Goal: Information Seeking & Learning: Learn about a topic

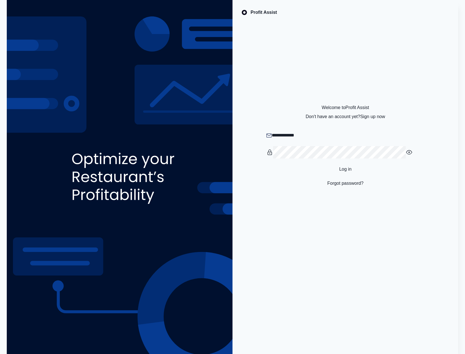
click at [317, 137] on input "email" at bounding box center [348, 135] width 153 height 12
type input "**********"
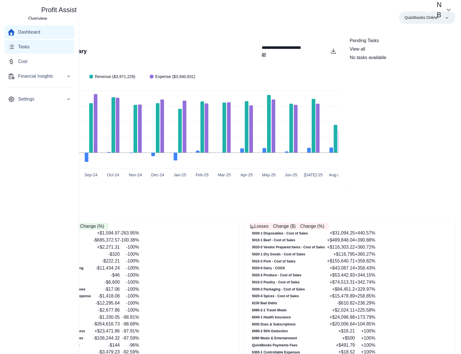
click at [22, 49] on p "Tasks" at bounding box center [24, 46] width 12 height 7
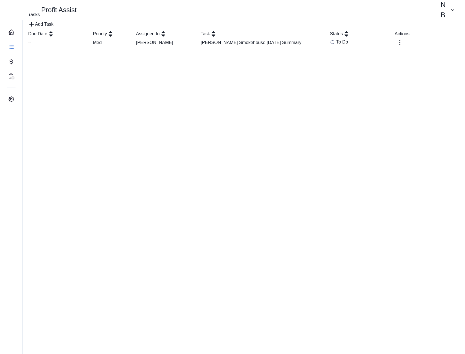
click at [187, 48] on td "Nick" at bounding box center [168, 42] width 65 height 10
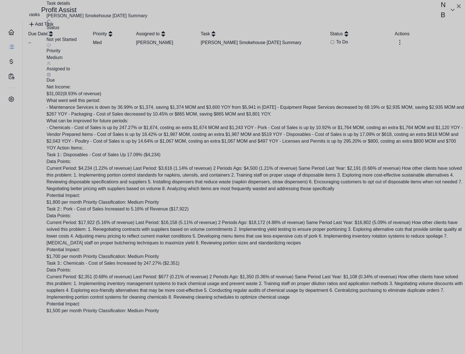
scroll to position [244, 0]
click at [301, 172] on div at bounding box center [232, 177] width 465 height 354
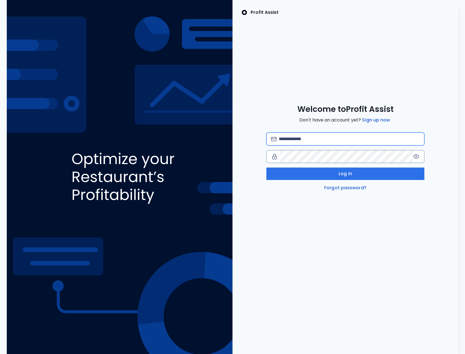
click at [305, 139] on input "email" at bounding box center [349, 139] width 141 height 12
type input "**********"
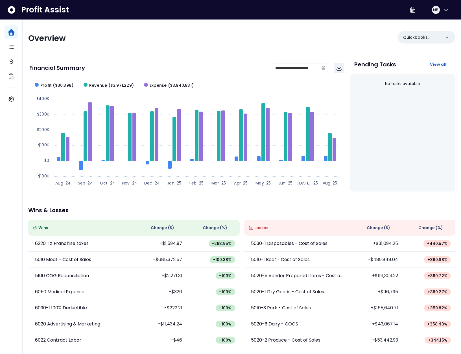
click at [244, 39] on div "Overview Quickbooks Online" at bounding box center [241, 38] width 427 height 15
drag, startPoint x: 437, startPoint y: 33, endPoint x: 399, endPoint y: 28, distance: 39.0
click at [437, 33] on div "Quickbooks Online" at bounding box center [426, 37] width 58 height 12
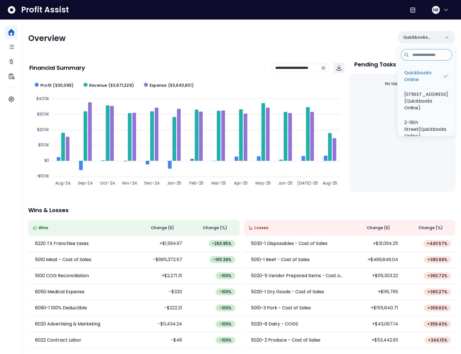
click at [324, 20] on div "**********" at bounding box center [242, 187] width 438 height 334
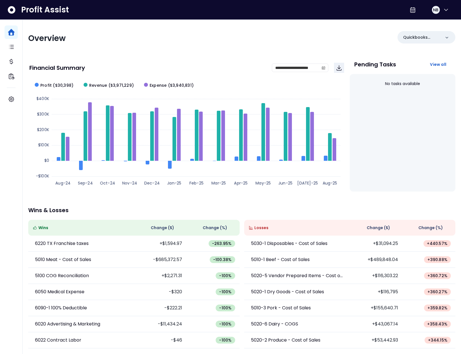
click at [80, 40] on div "Overview" at bounding box center [133, 38] width 210 height 10
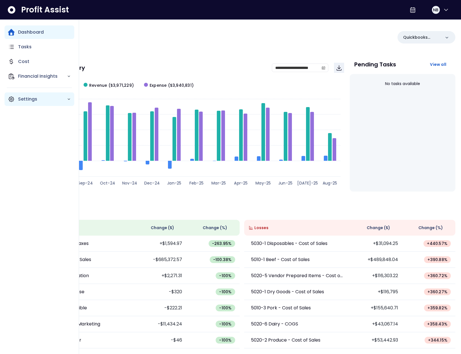
click at [20, 98] on p "Settings" at bounding box center [42, 99] width 49 height 7
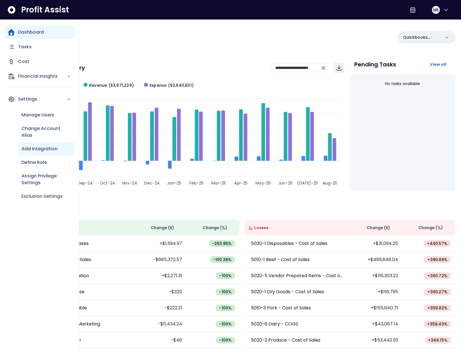
click at [37, 145] on p "Add Integration" at bounding box center [39, 148] width 36 height 7
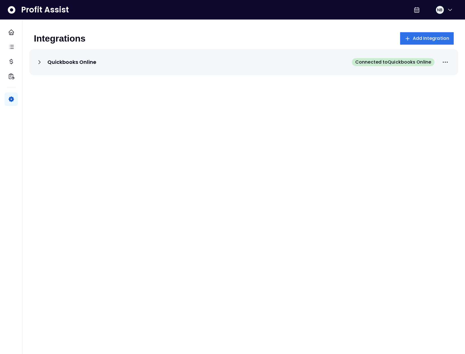
click at [49, 63] on p "Quickbooks Online" at bounding box center [71, 62] width 49 height 7
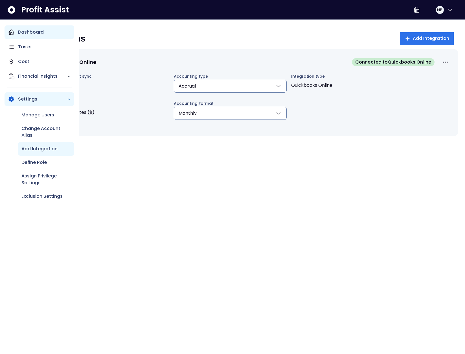
click at [14, 32] on icon "Main navigation" at bounding box center [11, 32] width 5 height 5
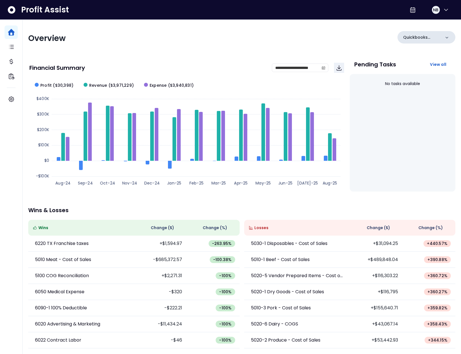
click at [417, 38] on p "Quickbooks Online" at bounding box center [422, 37] width 38 height 6
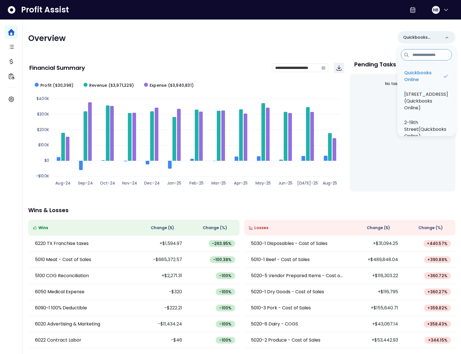
click at [368, 40] on div "Overview Quickbooks Online Quickbooks Online 1-82nd Street(Quickbooks Online) 2…" at bounding box center [241, 38] width 427 height 15
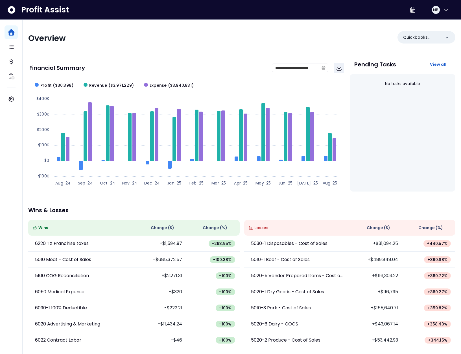
click at [369, 40] on div "Overview Quickbooks Online" at bounding box center [241, 38] width 427 height 15
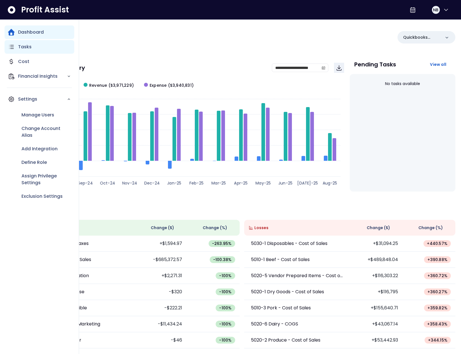
click at [16, 50] on div "Tasks" at bounding box center [40, 47] width 70 height 14
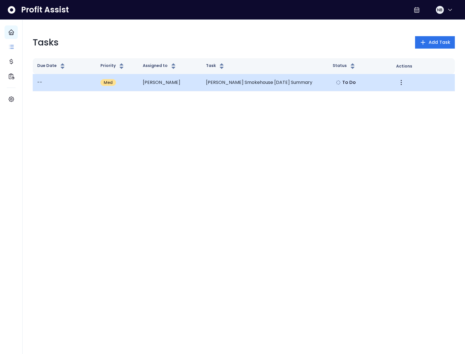
click at [152, 88] on td "Nick" at bounding box center [169, 82] width 63 height 17
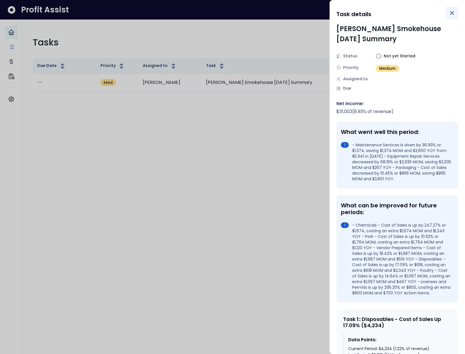
click at [454, 12] on icon "Close" at bounding box center [452, 13] width 7 height 7
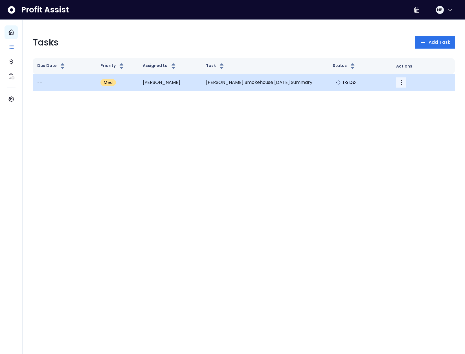
click at [400, 82] on icon "More" at bounding box center [401, 82] width 7 height 7
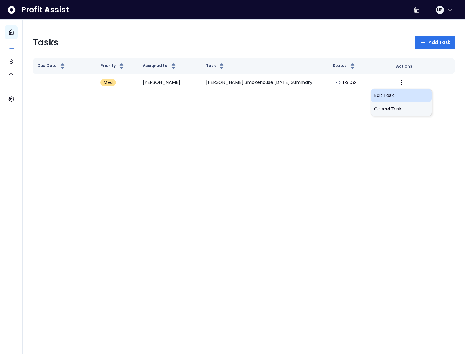
click at [397, 97] on span "Edit Task" at bounding box center [401, 95] width 54 height 7
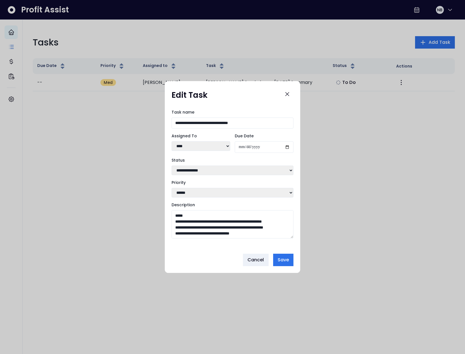
click at [207, 147] on select "**** ****" at bounding box center [201, 146] width 59 height 10
select select "***"
click at [172, 141] on select "**** ****" at bounding box center [201, 146] width 59 height 10
click at [283, 144] on input "Due Date" at bounding box center [264, 147] width 59 height 12
click at [289, 147] on input "Due Date" at bounding box center [264, 147] width 59 height 12
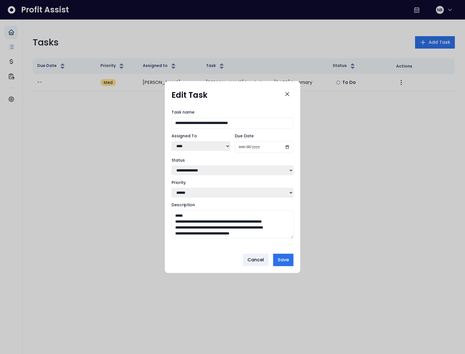
type input "**********"
click at [291, 260] on button "Save" at bounding box center [283, 259] width 20 height 12
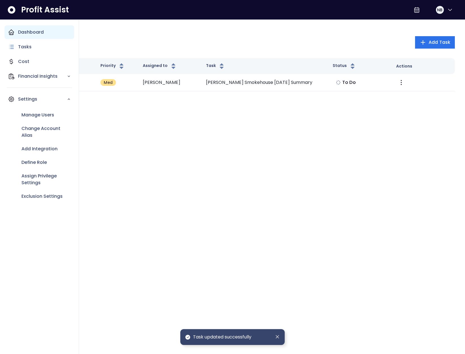
click at [16, 36] on div "Dashboard" at bounding box center [40, 32] width 70 height 14
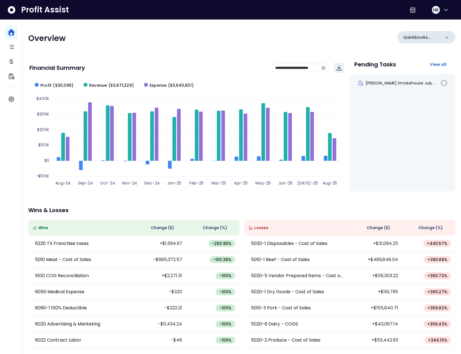
click at [417, 32] on div "Quickbooks Online" at bounding box center [426, 37] width 58 height 12
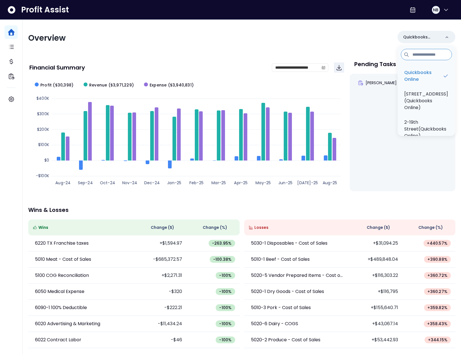
click at [367, 41] on div "Overview Quickbooks Online Quickbooks Online 1-82nd Street(Quickbooks Online) 2…" at bounding box center [241, 38] width 427 height 15
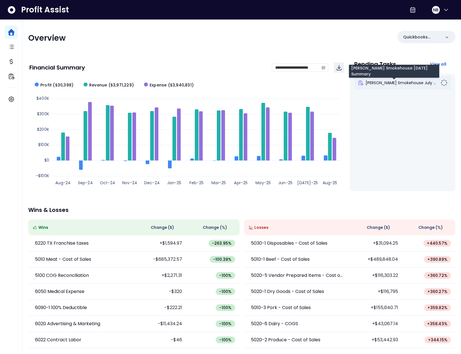
click at [395, 81] on span "Bigham's Smokehouse July ..." at bounding box center [400, 83] width 70 height 6
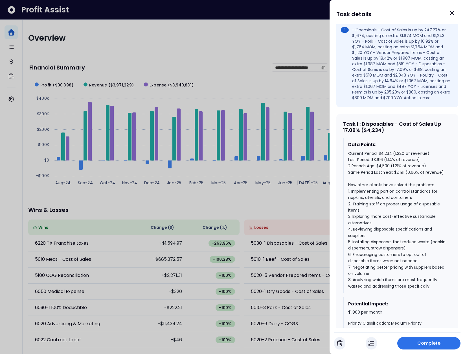
scroll to position [204, 0]
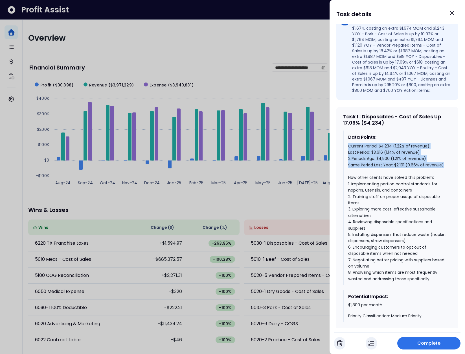
drag, startPoint x: 351, startPoint y: 148, endPoint x: 446, endPoint y: 165, distance: 96.2
click at [446, 165] on div "Data Points: Current Period: $4,234 (1.22% of revenue) Last Period: $3,616 (1.1…" at bounding box center [397, 207] width 108 height 155
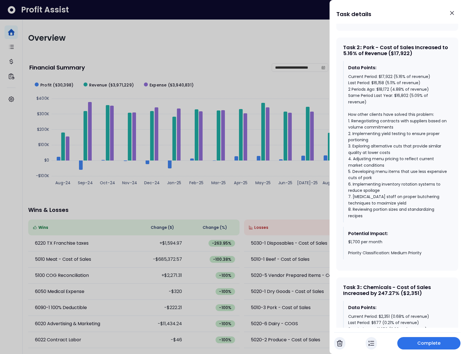
scroll to position [473, 0]
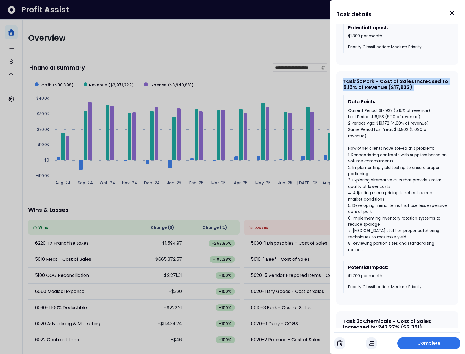
drag, startPoint x: 341, startPoint y: 79, endPoint x: 430, endPoint y: 93, distance: 89.4
click at [430, 93] on div "Task 2 : : Pork - Cost of Sales Increased to 5.16% of Revenue ($17,922) Data Po…" at bounding box center [397, 187] width 122 height 233
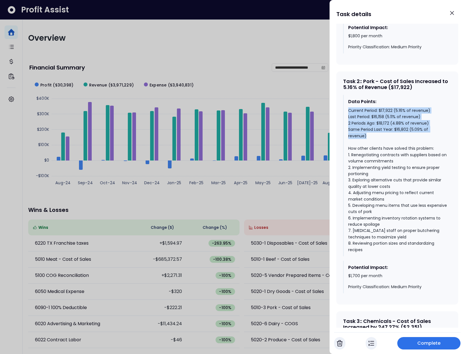
drag, startPoint x: 344, startPoint y: 111, endPoint x: 413, endPoint y: 133, distance: 72.8
click at [413, 133] on div "Data Points: Current Period: $17,922 (5.16% of revenue) Last Period: $16,158 (5…" at bounding box center [397, 175] width 108 height 161
click at [407, 134] on div "Current Period: $17,922 (5.16% of revenue) Last Period: $16,158 (5.11% of reven…" at bounding box center [397, 179] width 99 height 145
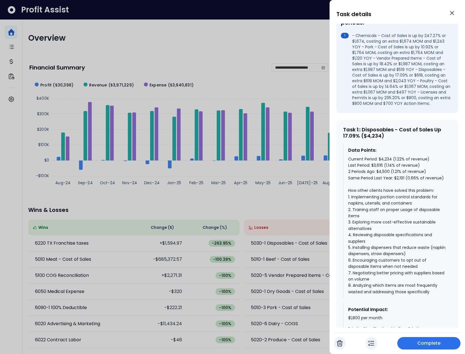
scroll to position [163, 0]
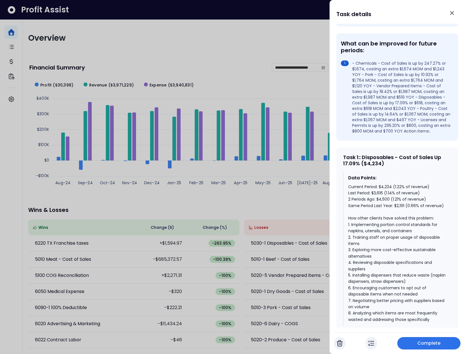
click at [391, 160] on div "Task 1 : : Disposables - Cost of Sales Up 17.09% ($4,234)" at bounding box center [397, 160] width 108 height 12
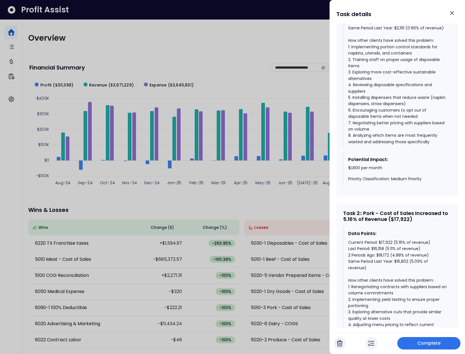
scroll to position [344, 0]
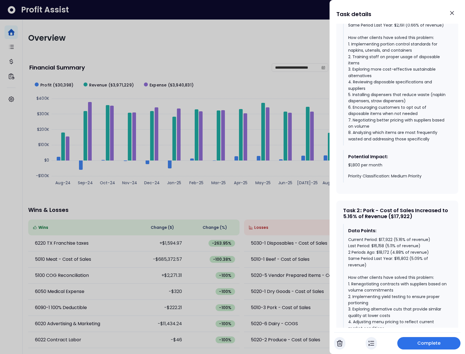
click at [403, 207] on div "Task 2 : : Pork - Cost of Sales Increased to 5.16% of Revenue ($17,922)" at bounding box center [397, 213] width 108 height 12
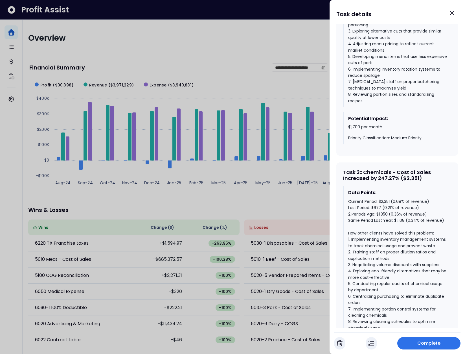
scroll to position [622, 0]
click at [388, 179] on div "Task 3 : : Chemicals - Cost of Sales Increased by 247.27% ($2,351)" at bounding box center [397, 174] width 108 height 12
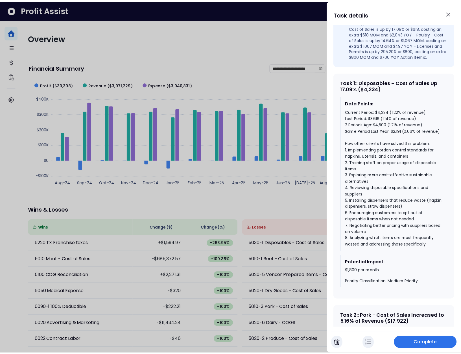
scroll to position [211, 0]
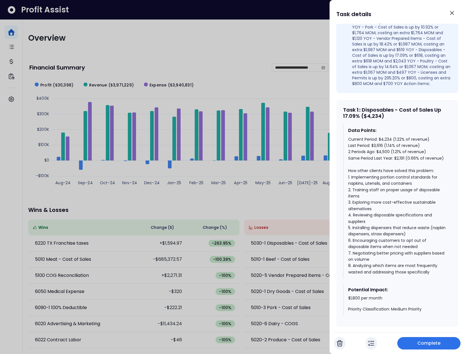
click at [373, 113] on div "Task 1 : : Disposables - Cost of Sales Up 17.09% ($4,234)" at bounding box center [397, 113] width 108 height 12
click at [454, 13] on icon "Close" at bounding box center [452, 13] width 7 height 7
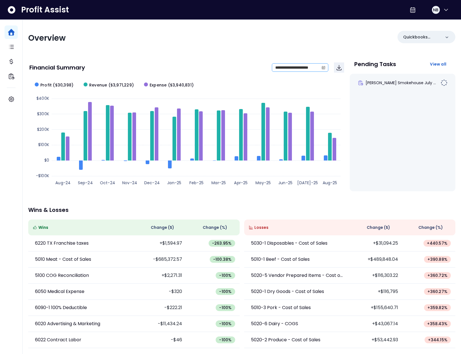
click at [320, 68] on span at bounding box center [323, 68] width 9 height 8
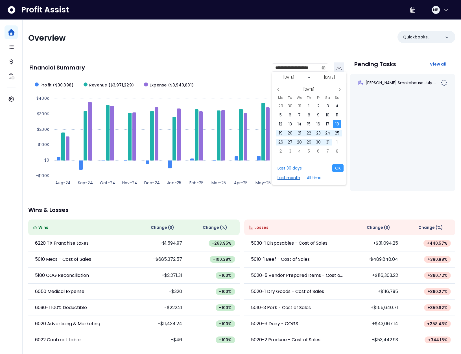
click at [294, 176] on button "Last month" at bounding box center [289, 177] width 28 height 8
click at [336, 170] on button "OK" at bounding box center [337, 168] width 11 height 8
type input "**********"
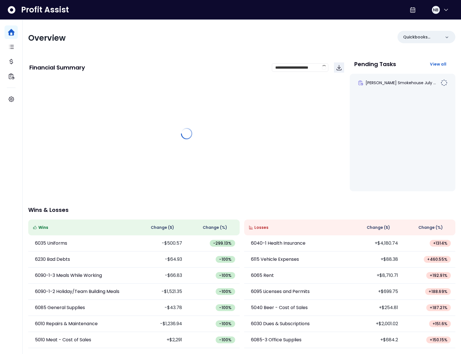
scroll to position [0, 0]
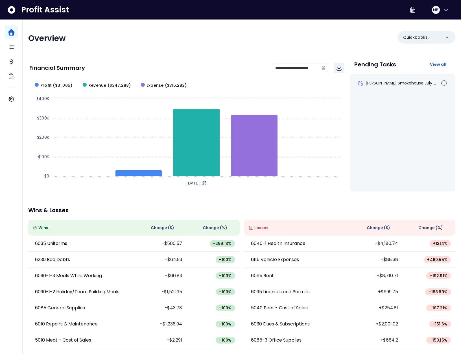
click at [378, 229] on span "Change ( $ )" at bounding box center [378, 228] width 23 height 6
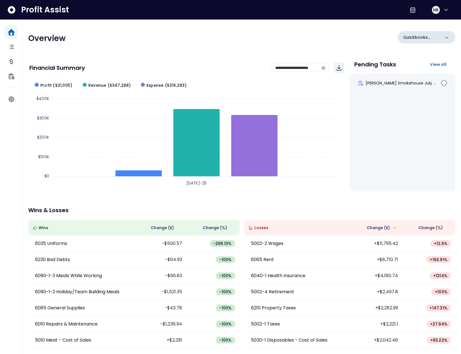
click at [428, 35] on p "Quickbooks Online" at bounding box center [422, 37] width 38 height 6
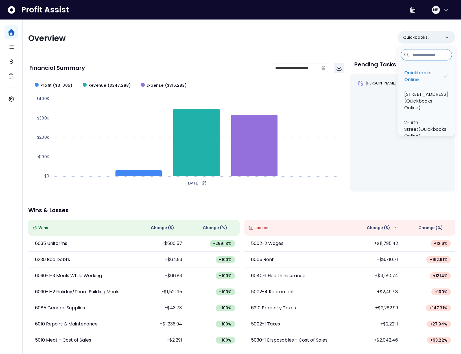
click at [319, 30] on div "**********" at bounding box center [242, 187] width 438 height 334
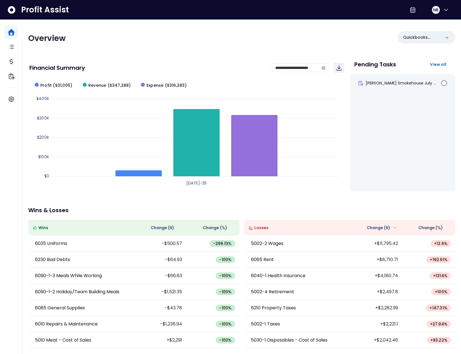
scroll to position [0, 0]
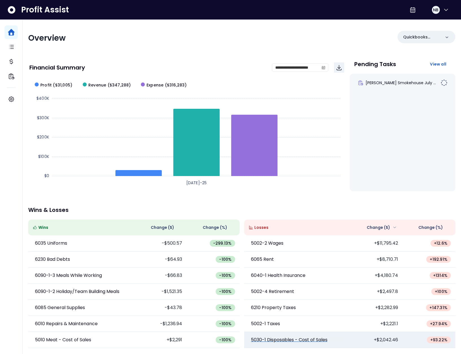
click at [304, 340] on p "5030-1 Disposables - Cost of Sales" at bounding box center [289, 339] width 76 height 7
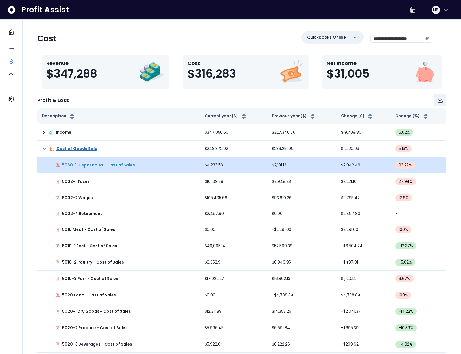
click at [108, 165] on p "5030-1 Disposables - Cost of Sales" at bounding box center [98, 165] width 73 height 6
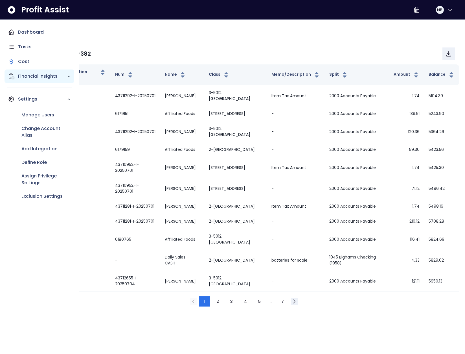
click at [15, 75] on div "Financial Insights" at bounding box center [40, 76] width 70 height 14
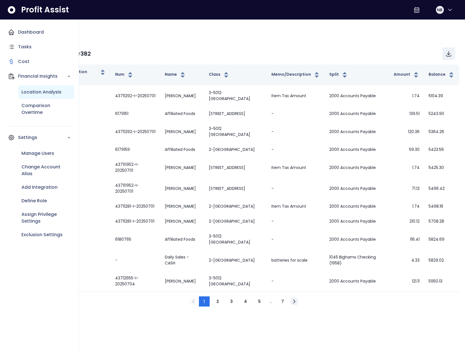
click at [35, 90] on p "Location Analysis" at bounding box center [41, 92] width 40 height 7
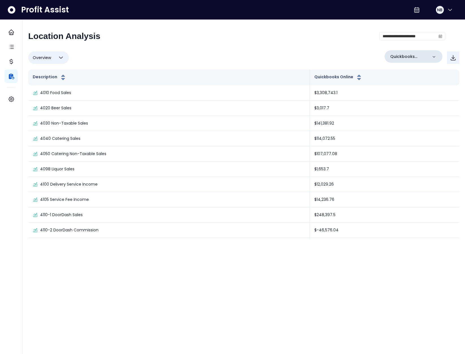
click at [398, 55] on p "Quickbooks Online" at bounding box center [409, 57] width 38 height 6
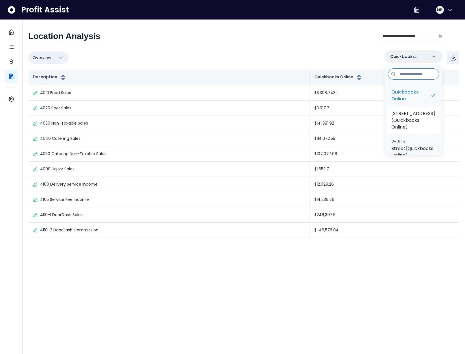
click at [404, 119] on p "1-82nd Street(Quickbooks Online)" at bounding box center [413, 120] width 44 height 20
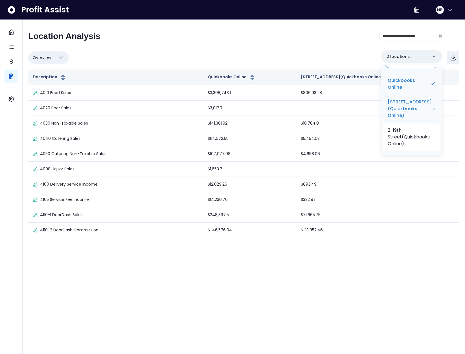
click at [404, 131] on p "2-19th Street(Quickbooks Online)" at bounding box center [412, 137] width 48 height 20
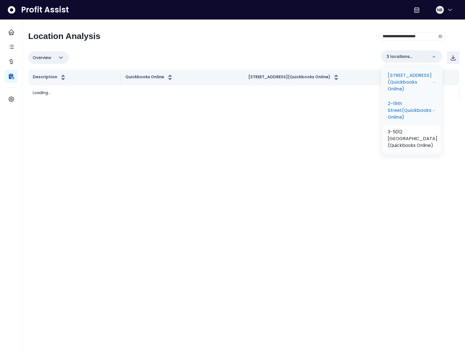
scroll to position [42, 0]
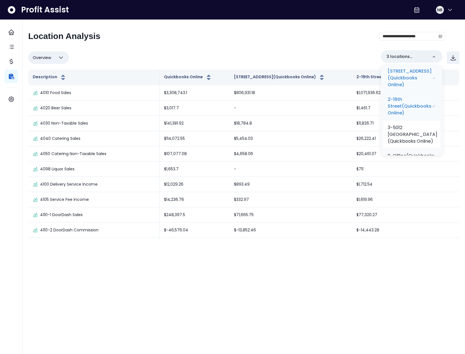
click at [405, 131] on p "3-5012 Milwaukee(Quickbooks Online)" at bounding box center [413, 134] width 50 height 20
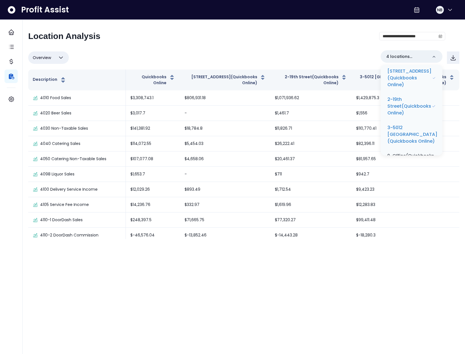
click at [353, 44] on div "**********" at bounding box center [236, 38] width 417 height 15
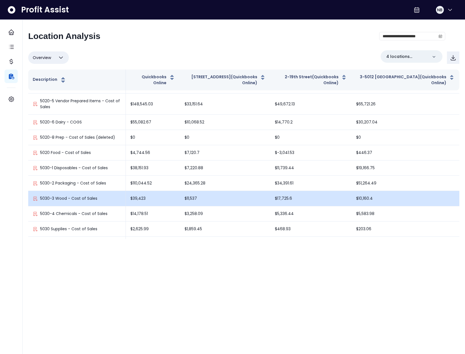
scroll to position [627, 0]
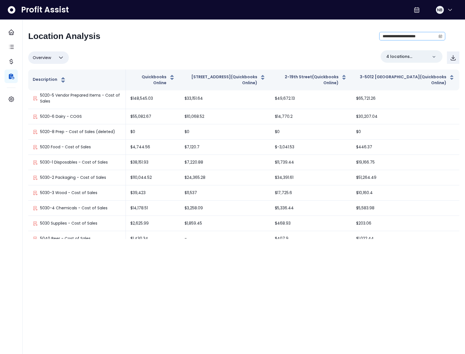
click at [439, 35] on icon "calendar" at bounding box center [441, 36] width 4 height 4
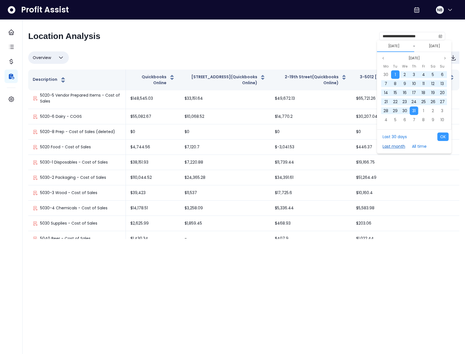
click at [395, 146] on button "Last month" at bounding box center [394, 146] width 28 height 8
click at [441, 136] on button "OK" at bounding box center [442, 136] width 11 height 8
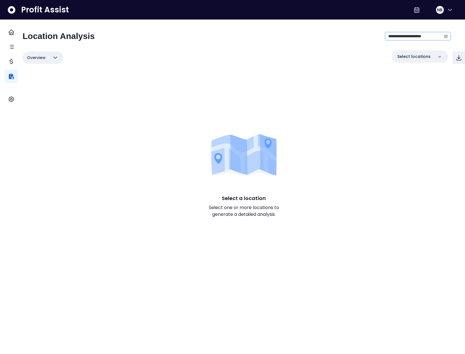
click at [445, 36] on icon "calendar" at bounding box center [446, 36] width 3 height 2
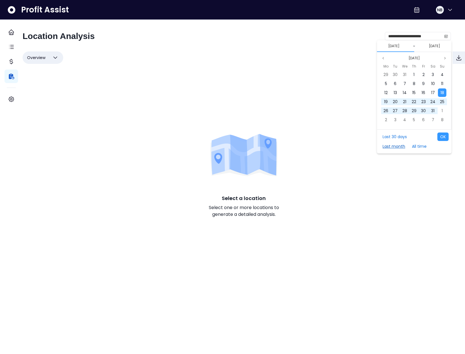
click at [400, 144] on button "Last month" at bounding box center [394, 146] width 28 height 8
click at [449, 132] on div "Last 30 days Last month All time OK" at bounding box center [414, 141] width 75 height 24
click at [444, 135] on button "OK" at bounding box center [442, 136] width 11 height 8
type input "**********"
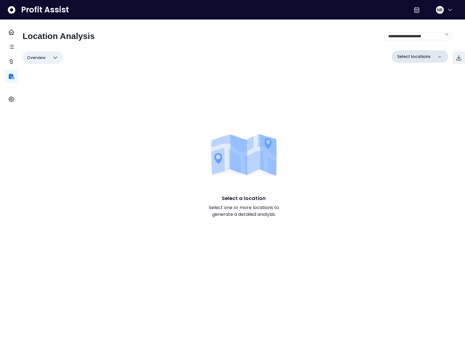
click at [408, 57] on p "Select locations" at bounding box center [413, 57] width 33 height 6
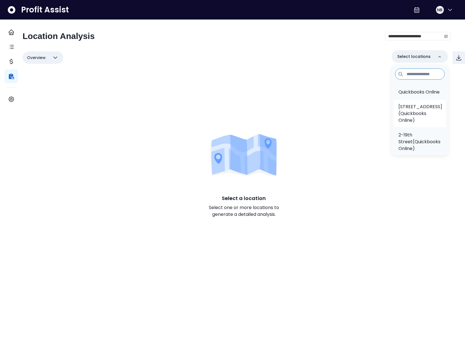
click at [410, 118] on p "1-82nd Street(Quickbooks Online)" at bounding box center [421, 113] width 44 height 20
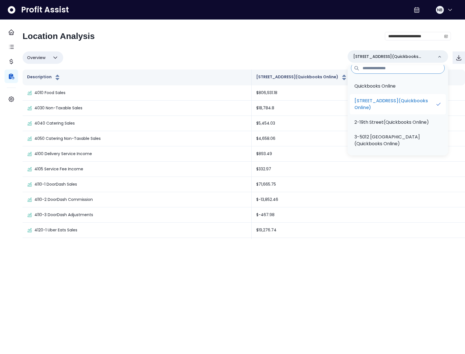
scroll to position [8, 0]
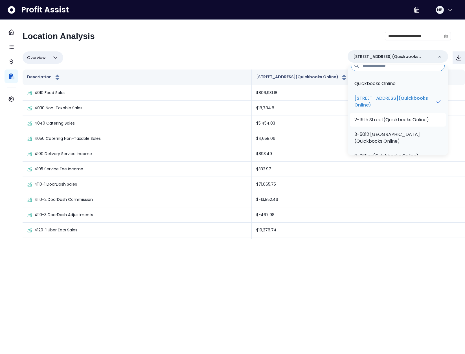
click at [397, 118] on p "2-19th Street(Quickbooks Online)" at bounding box center [391, 119] width 75 height 7
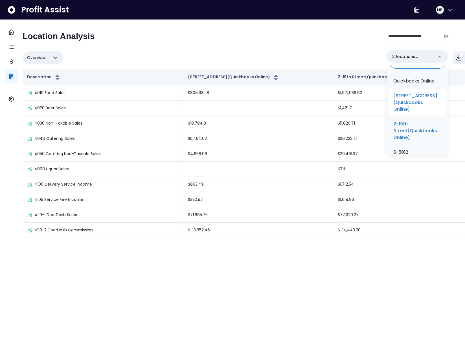
scroll to position [22, 0]
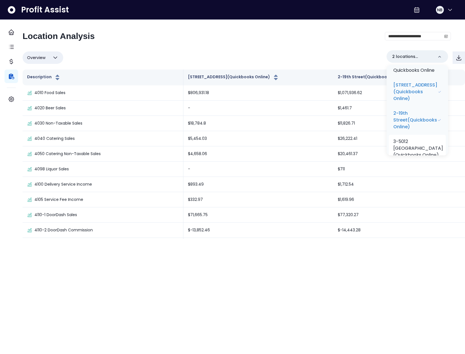
click at [395, 143] on li "3-5012 Milwaukee(Quickbooks Online)" at bounding box center [417, 148] width 57 height 27
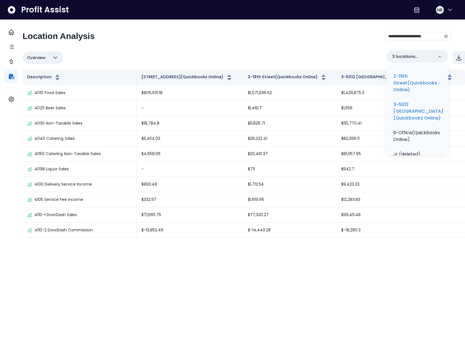
scroll to position [70, 0]
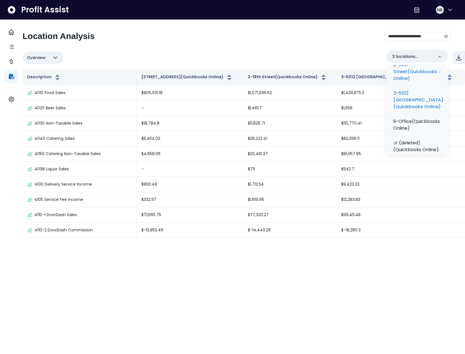
click at [340, 40] on div "**********" at bounding box center [237, 38] width 428 height 15
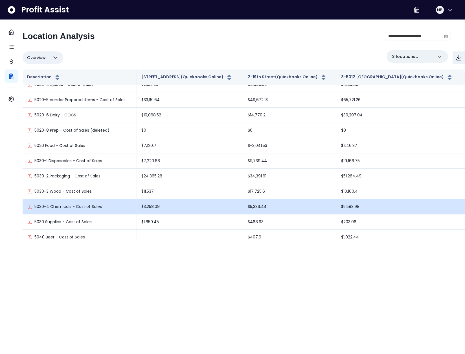
scroll to position [604, 0]
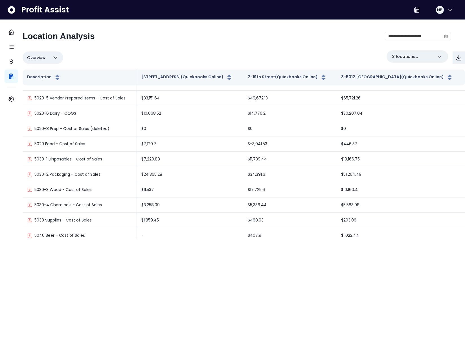
click at [55, 60] on button "Overview" at bounding box center [43, 57] width 41 height 12
click at [43, 100] on li "% of sales" at bounding box center [43, 97] width 41 height 13
type input "*********"
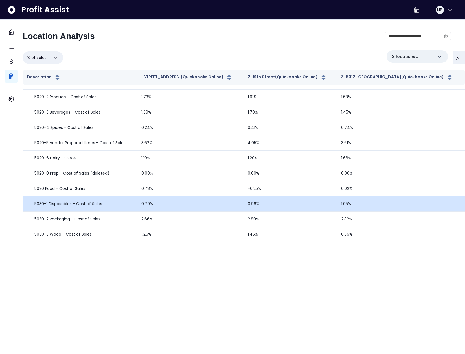
scroll to position [118, 0]
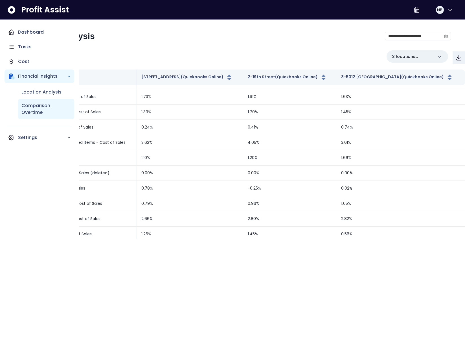
click at [29, 107] on p "Comparison Overtime" at bounding box center [45, 109] width 49 height 14
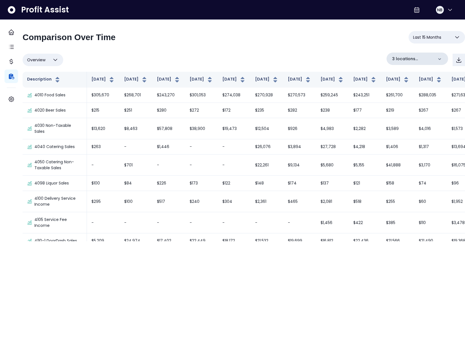
click at [422, 58] on p "3 locations selected" at bounding box center [412, 59] width 41 height 6
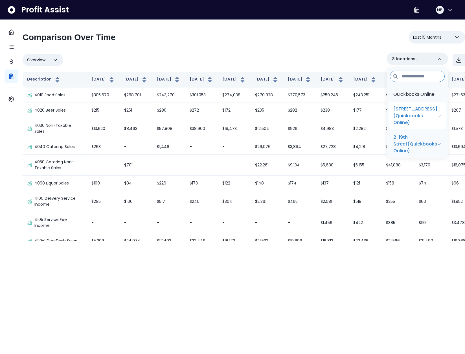
click at [408, 119] on p "1-82nd Street(Quickbooks Online)" at bounding box center [415, 116] width 45 height 20
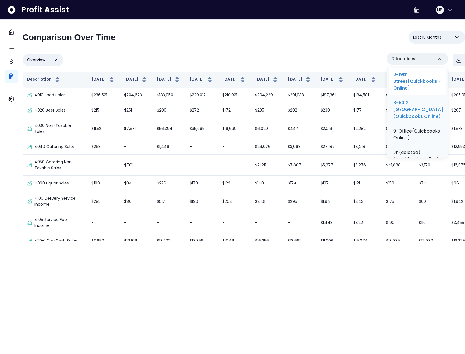
click at [404, 91] on p "2-19th Street(Quickbooks Online)" at bounding box center [415, 81] width 44 height 20
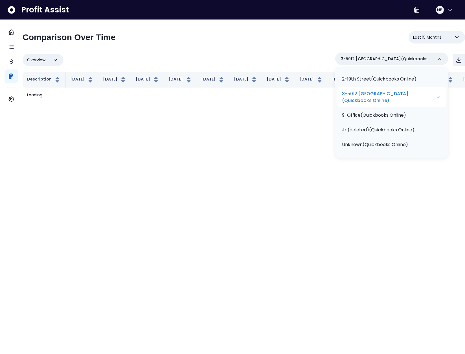
scroll to position [45, 0]
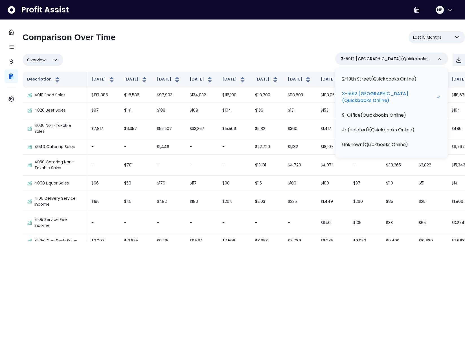
click at [319, 65] on div "Overview Overview % of cost % of sales % of budget ******** 3-5012 Milwaukee(Qu…" at bounding box center [244, 59] width 443 height 15
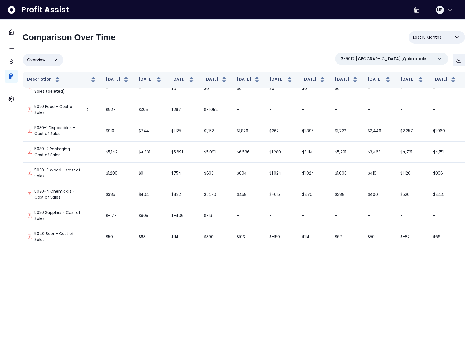
scroll to position [789, 85]
click at [59, 65] on button "Overview" at bounding box center [43, 60] width 41 height 12
click at [55, 105] on li "% of sales" at bounding box center [43, 100] width 41 height 13
type input "*********"
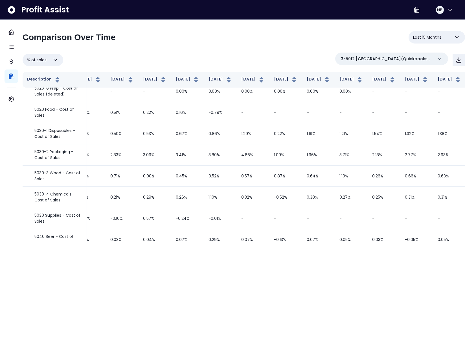
scroll to position [264, 85]
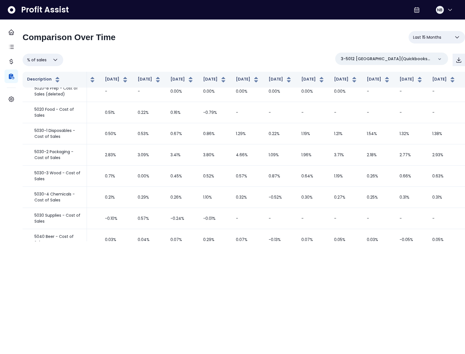
click at [431, 38] on span "Last 15 Months" at bounding box center [427, 37] width 28 height 7
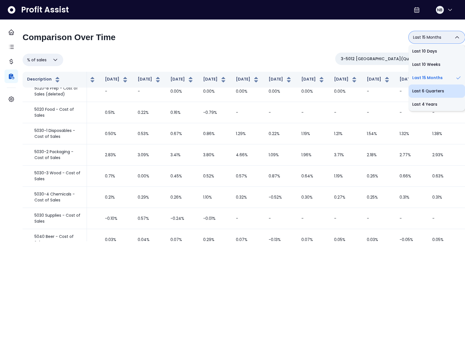
click at [428, 87] on li "Last 6 Quarters" at bounding box center [437, 90] width 56 height 13
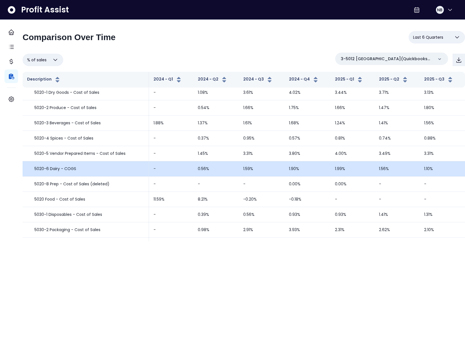
scroll to position [135, 0]
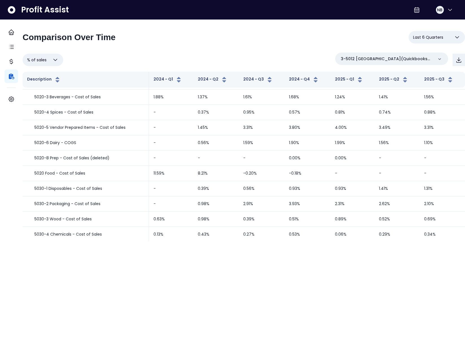
click at [428, 35] on span "Last 6 Quarters" at bounding box center [428, 37] width 30 height 7
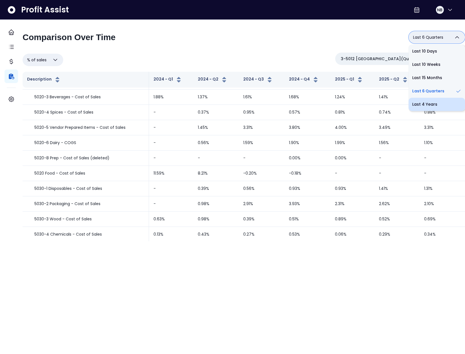
click at [425, 101] on li "Last 4 Years" at bounding box center [437, 104] width 56 height 13
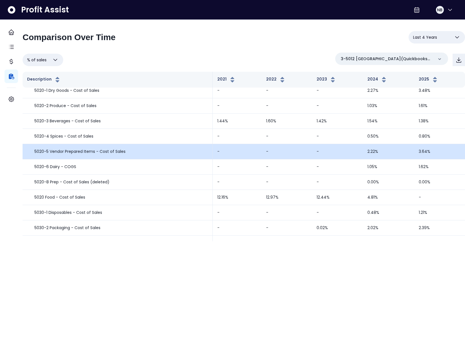
scroll to position [166, 0]
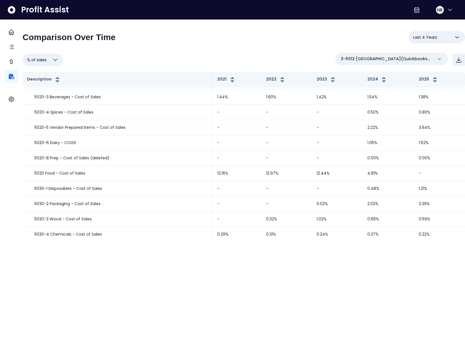
click at [426, 38] on span "Last 4 Years" at bounding box center [425, 37] width 24 height 7
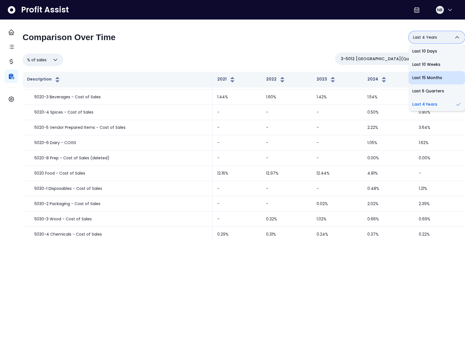
click at [430, 81] on li "Last 15 Months" at bounding box center [437, 77] width 56 height 13
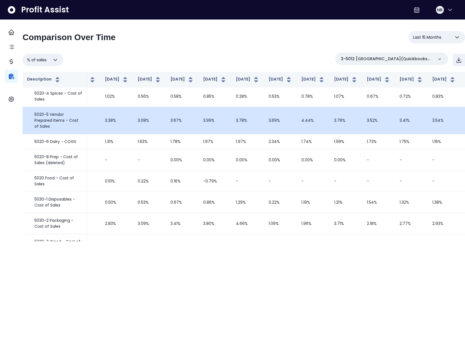
scroll to position [196, 84]
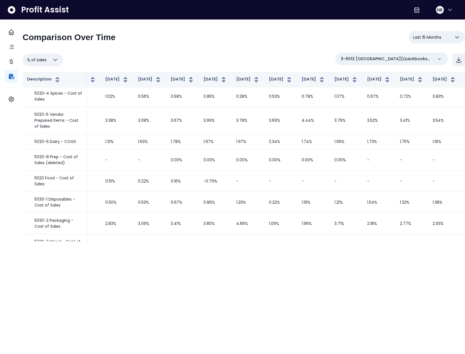
click at [426, 34] on span "Last 15 Months" at bounding box center [427, 37] width 28 height 7
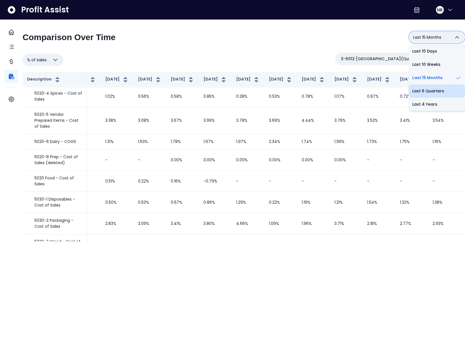
click at [427, 88] on li "Last 6 Quarters" at bounding box center [437, 90] width 56 height 13
type input "**********"
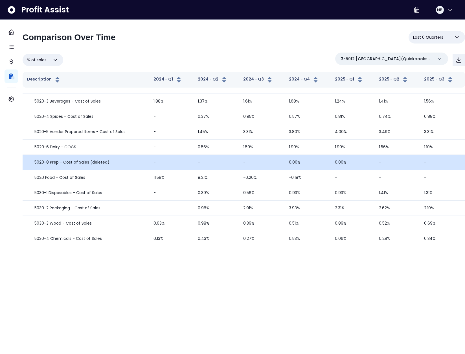
scroll to position [133, 0]
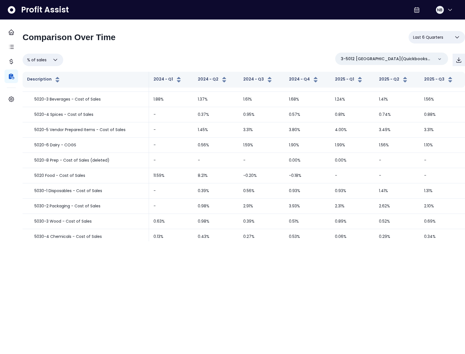
click at [171, 47] on div "**********" at bounding box center [244, 39] width 443 height 17
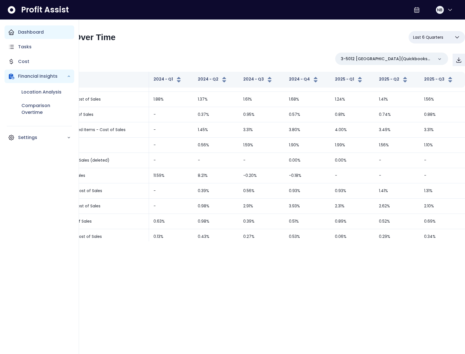
click at [37, 34] on p "Dashboard" at bounding box center [31, 32] width 26 height 7
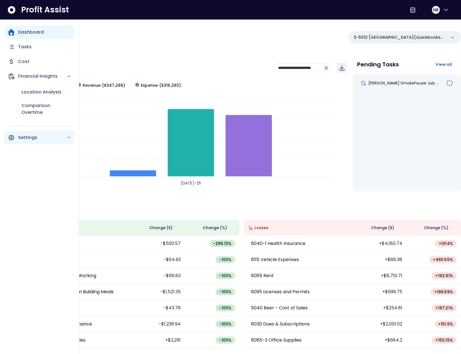
click at [35, 140] on p "Settings" at bounding box center [42, 137] width 49 height 7
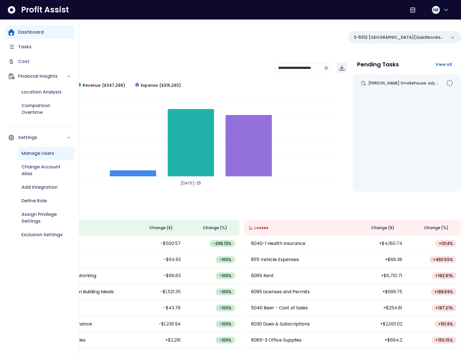
click at [32, 158] on div "Manage Users" at bounding box center [46, 153] width 56 height 14
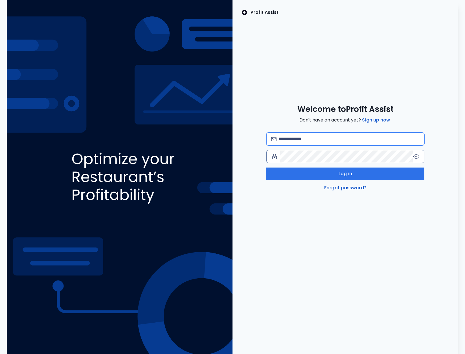
click at [302, 139] on input "email" at bounding box center [349, 139] width 141 height 12
type input "**********"
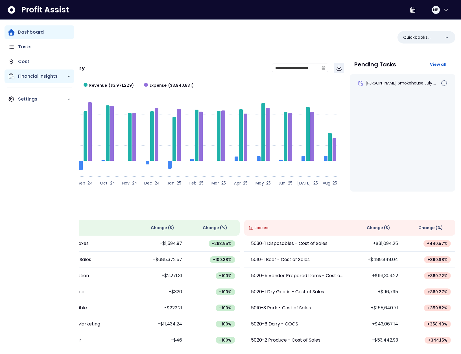
click at [21, 77] on p "Financial Insights" at bounding box center [42, 76] width 49 height 7
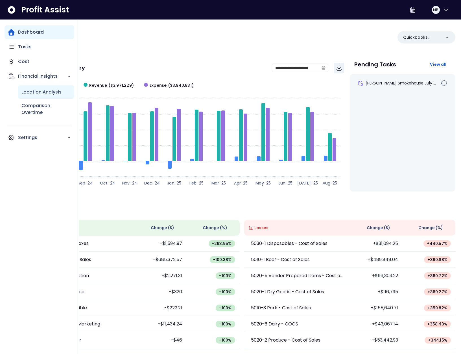
click at [36, 96] on div "Location Analysis" at bounding box center [46, 92] width 56 height 14
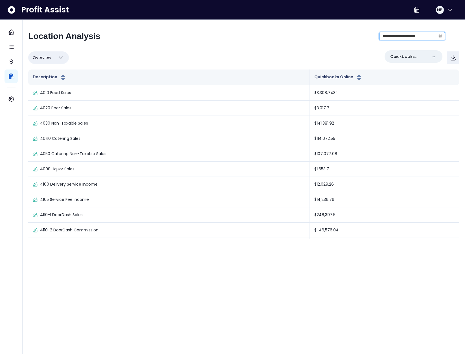
click at [414, 36] on input "**********" at bounding box center [408, 36] width 56 height 8
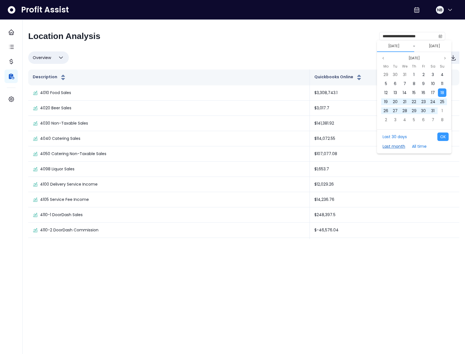
click at [394, 145] on button "Last month" at bounding box center [394, 146] width 28 height 8
click at [442, 139] on button "OK" at bounding box center [442, 136] width 11 height 8
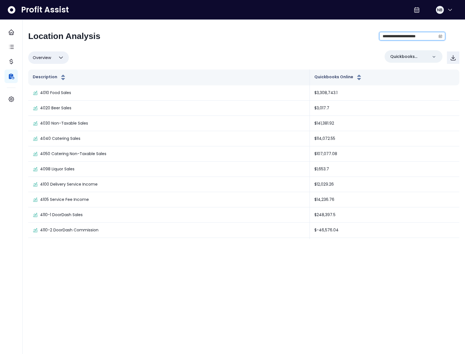
click at [419, 36] on input "**********" at bounding box center [408, 36] width 56 height 8
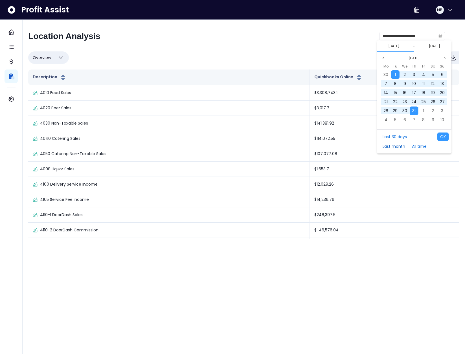
click at [394, 146] on button "Last month" at bounding box center [394, 146] width 28 height 8
click at [415, 146] on button "All time" at bounding box center [419, 146] width 20 height 8
click at [442, 136] on button "OK" at bounding box center [442, 136] width 11 height 8
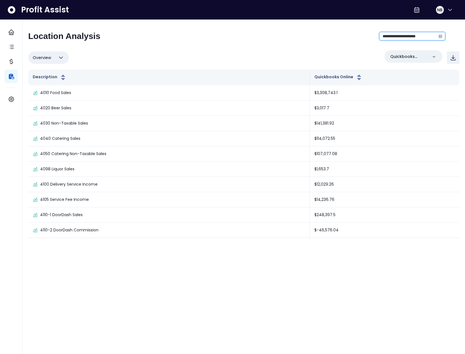
click at [419, 35] on input "**********" at bounding box center [408, 36] width 56 height 8
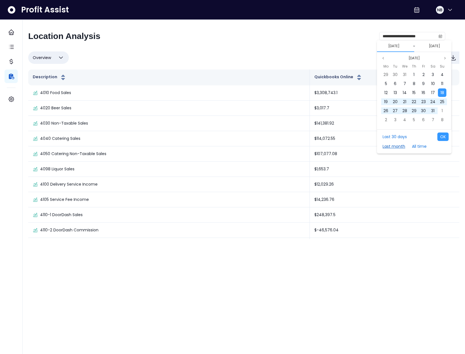
click at [397, 146] on button "Last month" at bounding box center [394, 146] width 28 height 8
click at [440, 140] on button "OK" at bounding box center [442, 136] width 11 height 8
type input "**********"
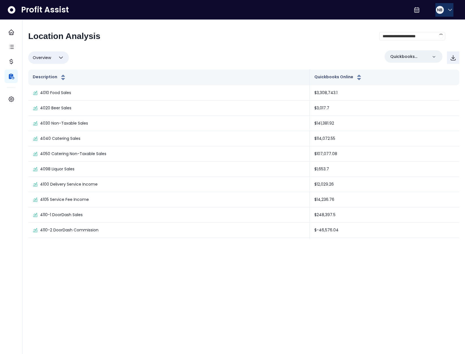
click at [443, 8] on button "NB" at bounding box center [444, 10] width 18 height 14
click at [430, 40] on span "Logout" at bounding box center [423, 37] width 54 height 7
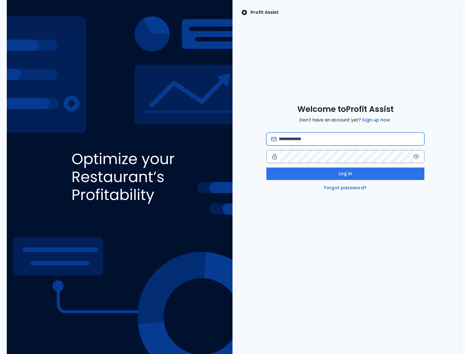
click at [311, 145] on input "email" at bounding box center [349, 139] width 141 height 12
type input "**********"
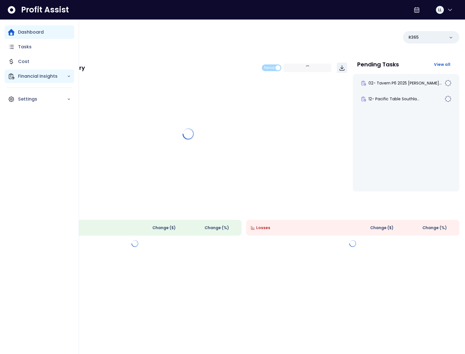
click at [20, 76] on p "Financial Insights" at bounding box center [42, 76] width 49 height 7
click at [37, 98] on div "Location Analysis" at bounding box center [46, 92] width 56 height 14
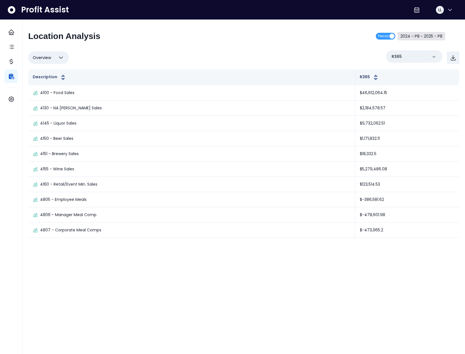
click at [421, 36] on button "2024 - P8 ~ 2025 - P8" at bounding box center [422, 36] width 48 height 8
click at [195, 49] on span "2024 - P8" at bounding box center [188, 45] width 51 height 13
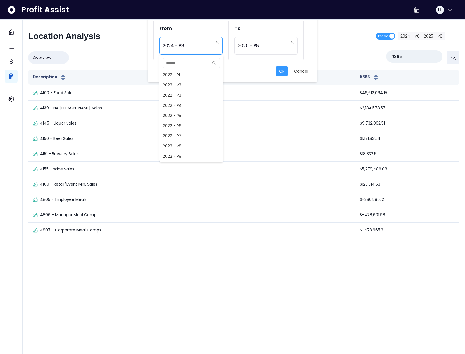
scroll to position [234, 0]
click at [202, 146] on span "2024 - P7" at bounding box center [191, 146] width 64 height 10
type input "*********"
click at [280, 71] on button "Ok" at bounding box center [282, 71] width 12 height 10
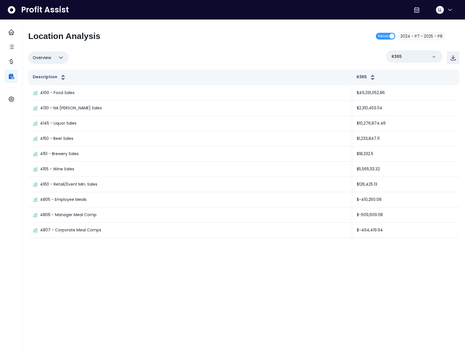
click at [384, 36] on span "Period" at bounding box center [383, 36] width 10 height 7
click at [423, 37] on input "**********" at bounding box center [408, 36] width 56 height 8
click at [412, 22] on div "**********" at bounding box center [244, 132] width 443 height 225
click at [428, 36] on input "**********" at bounding box center [408, 36] width 56 height 8
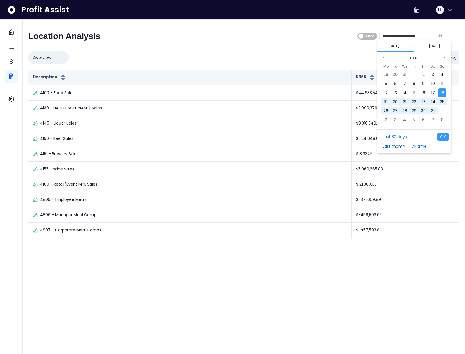
click at [399, 147] on button "Last month" at bounding box center [394, 146] width 28 height 8
click at [443, 137] on button "OK" at bounding box center [442, 136] width 11 height 8
type input "**********"
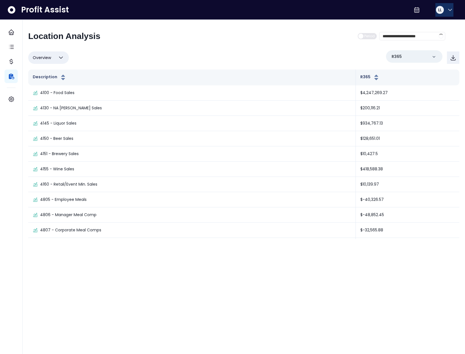
click at [443, 11] on button "LL" at bounding box center [444, 10] width 18 height 14
click at [412, 34] on span "Logout" at bounding box center [423, 37] width 54 height 7
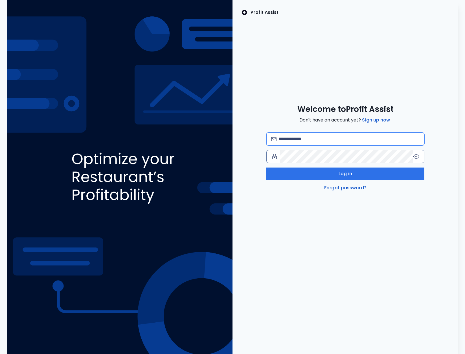
click at [304, 139] on input "email" at bounding box center [349, 139] width 141 height 12
type input "**********"
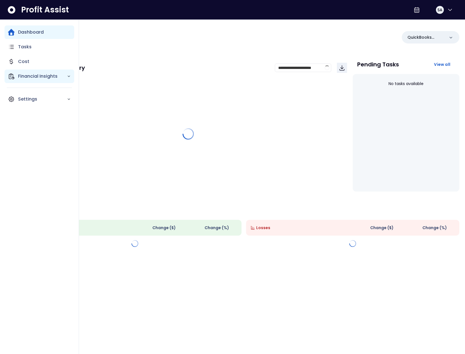
click at [23, 76] on p "Financial Insights" at bounding box center [42, 76] width 49 height 7
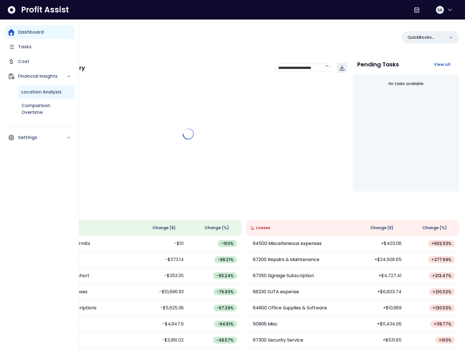
click at [39, 95] on p "Location Analysis" at bounding box center [41, 92] width 40 height 7
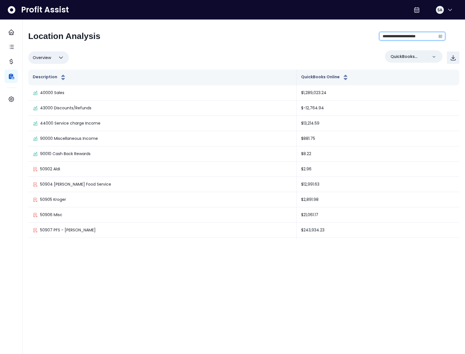
click at [414, 34] on input "**********" at bounding box center [408, 36] width 56 height 8
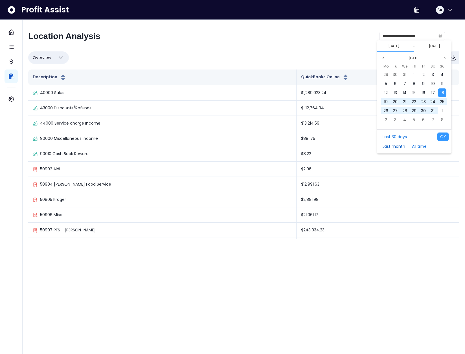
drag, startPoint x: 395, startPoint y: 147, endPoint x: 405, endPoint y: 146, distance: 10.0
click at [395, 147] on button "Last month" at bounding box center [394, 146] width 28 height 8
click at [445, 138] on button "OK" at bounding box center [442, 136] width 11 height 8
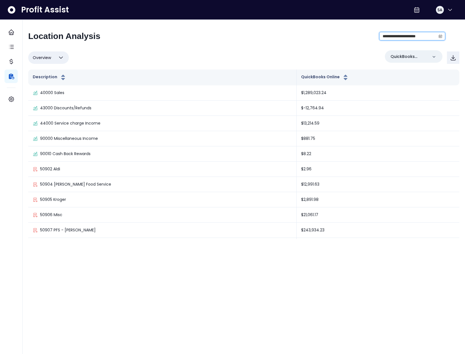
click at [436, 36] on input "**********" at bounding box center [408, 36] width 56 height 8
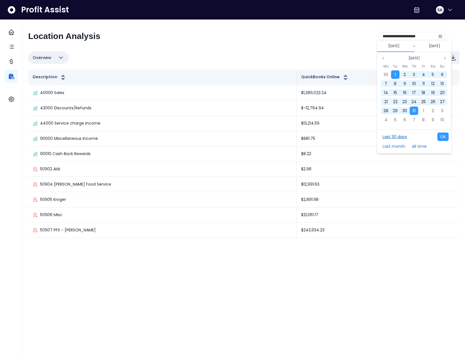
click at [400, 135] on button "Last 30 days" at bounding box center [395, 136] width 30 height 8
click at [442, 137] on button "OK" at bounding box center [442, 136] width 11 height 8
type input "**********"
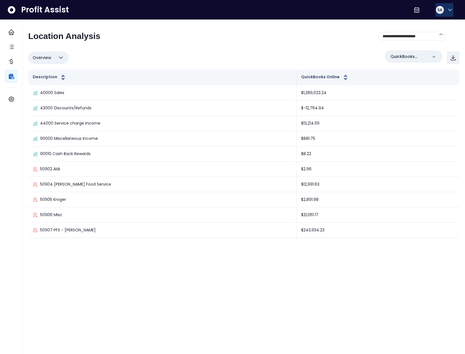
click at [440, 8] on span "SA" at bounding box center [439, 10] width 5 height 6
click at [428, 40] on span "Logout" at bounding box center [423, 37] width 54 height 7
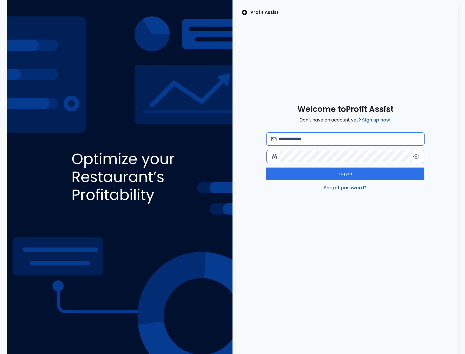
click at [361, 134] on input "email" at bounding box center [349, 139] width 141 height 12
type input "**********"
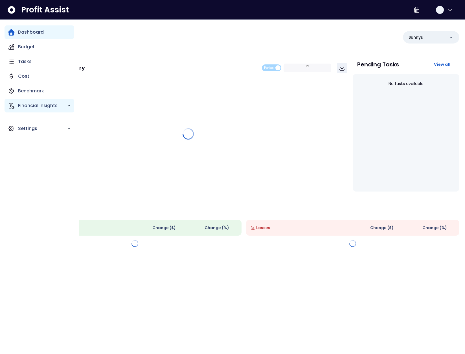
click at [23, 108] on p "Financial Insights" at bounding box center [42, 105] width 49 height 7
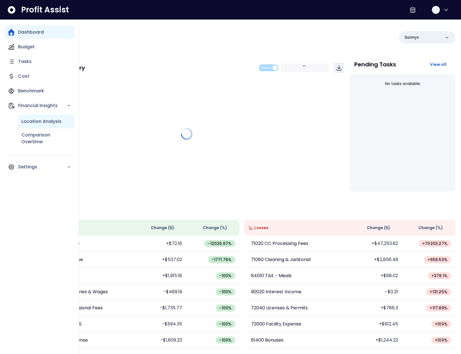
click at [41, 120] on p "Location Analysis" at bounding box center [41, 121] width 40 height 7
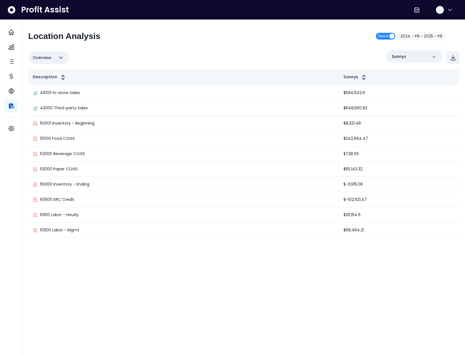
click at [385, 36] on span "Period" at bounding box center [383, 36] width 10 height 7
click at [434, 36] on input "**********" at bounding box center [408, 36] width 56 height 8
click at [440, 35] on icon "calendar" at bounding box center [440, 36] width 3 height 2
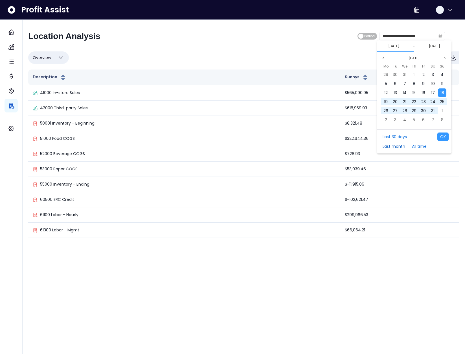
click at [396, 143] on button "Last month" at bounding box center [394, 146] width 28 height 8
click at [443, 137] on button "OK" at bounding box center [442, 136] width 11 height 8
type input "**********"
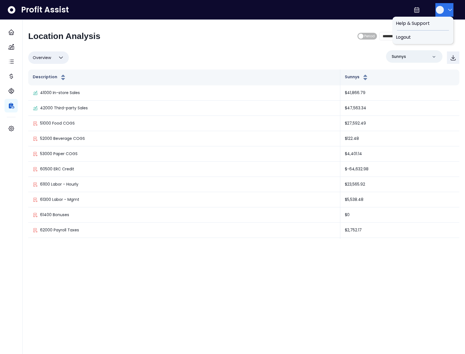
click at [448, 6] on button "button" at bounding box center [444, 10] width 18 height 14
click at [430, 38] on span "Logout" at bounding box center [423, 37] width 54 height 7
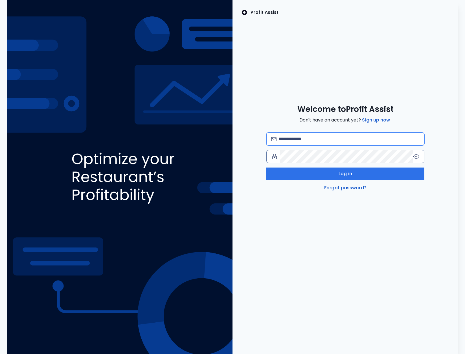
click at [311, 137] on input "email" at bounding box center [349, 139] width 141 height 12
type input "**********"
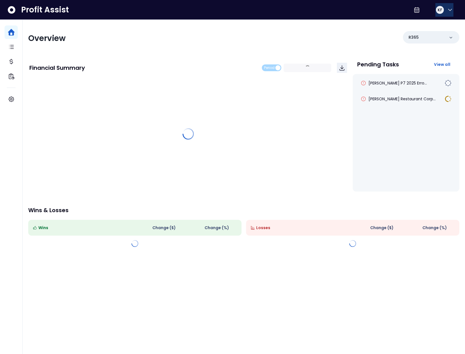
click at [437, 13] on div "KF" at bounding box center [440, 10] width 8 height 8
click at [434, 39] on span "Logout" at bounding box center [423, 37] width 54 height 7
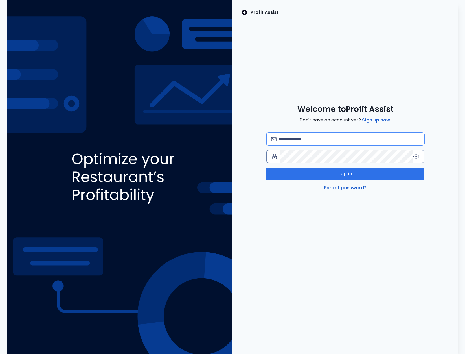
click at [355, 138] on input "email" at bounding box center [349, 139] width 141 height 12
type input "**********"
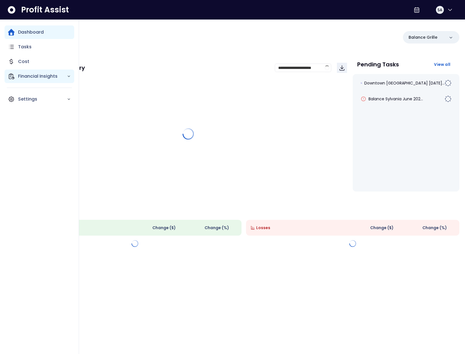
click at [14, 76] on icon "Main navigation" at bounding box center [11, 76] width 7 height 7
click at [56, 95] on p "Location Analysis" at bounding box center [41, 92] width 40 height 7
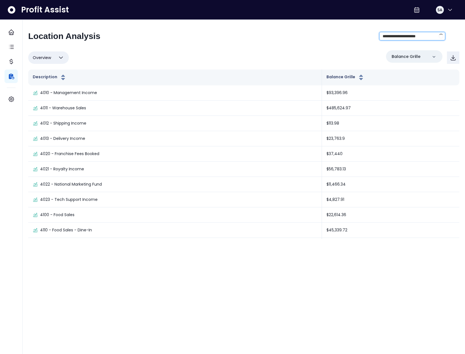
click at [421, 36] on input "**********" at bounding box center [408, 36] width 56 height 8
click at [443, 36] on span at bounding box center [440, 36] width 9 height 8
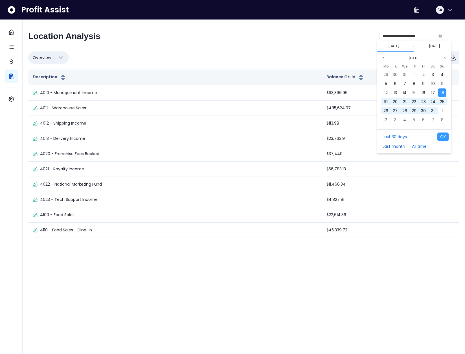
click at [395, 147] on button "Last month" at bounding box center [394, 146] width 28 height 8
click at [442, 138] on button "OK" at bounding box center [442, 136] width 11 height 8
type input "**********"
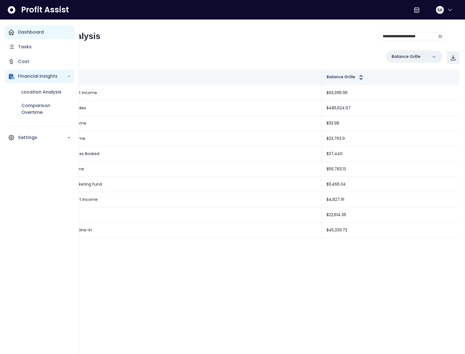
click at [9, 30] on icon "Main navigation" at bounding box center [11, 32] width 7 height 7
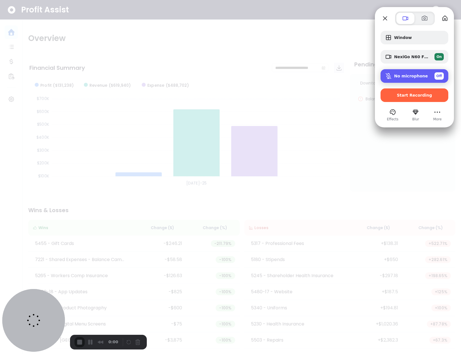
click at [445, 73] on div "No microphone Off" at bounding box center [414, 76] width 68 height 14
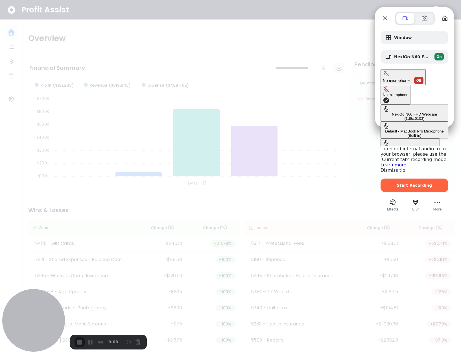
click at [421, 78] on span "Off" at bounding box center [418, 80] width 5 height 5
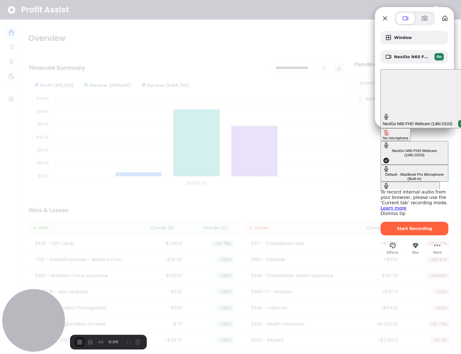
click at [383, 189] on div "Samson Meteor Mic (17a0:0310)" at bounding box center [410, 191] width 55 height 4
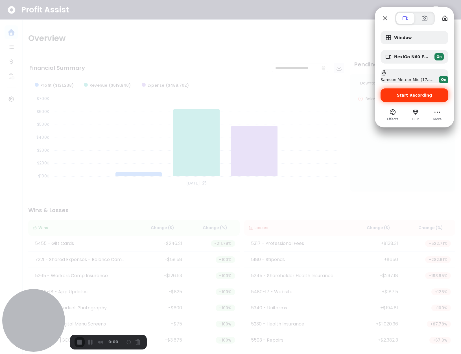
click at [411, 94] on span "Start Recording" at bounding box center [414, 95] width 35 height 5
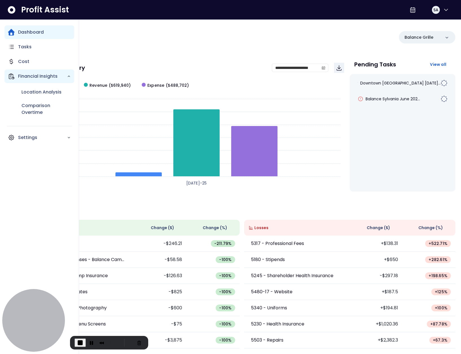
click at [12, 79] on icon "Main navigation" at bounding box center [11, 76] width 7 height 7
click at [17, 78] on div "Financial Insights" at bounding box center [40, 76] width 70 height 14
click at [39, 93] on p "Location Analysis" at bounding box center [41, 92] width 40 height 7
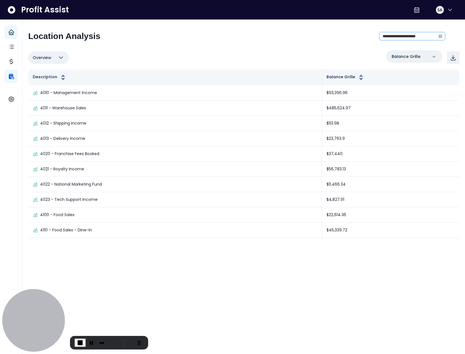
click at [442, 35] on icon "calendar" at bounding box center [441, 36] width 4 height 4
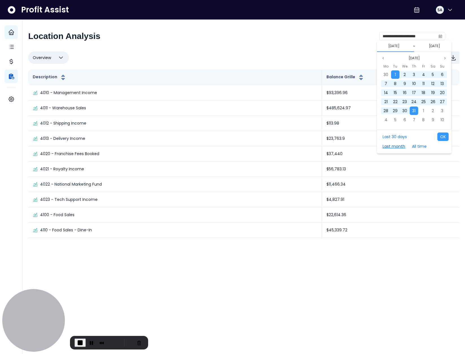
click at [395, 144] on button "Last month" at bounding box center [394, 146] width 28 height 8
click at [443, 137] on button "OK" at bounding box center [442, 136] width 11 height 8
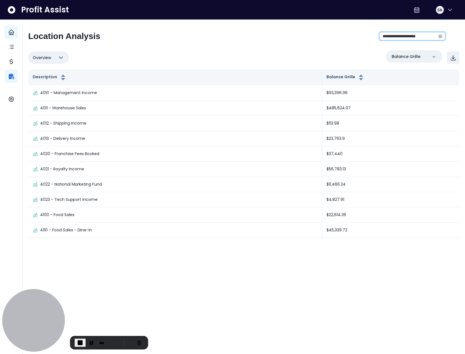
click at [426, 35] on input "**********" at bounding box center [408, 36] width 56 height 8
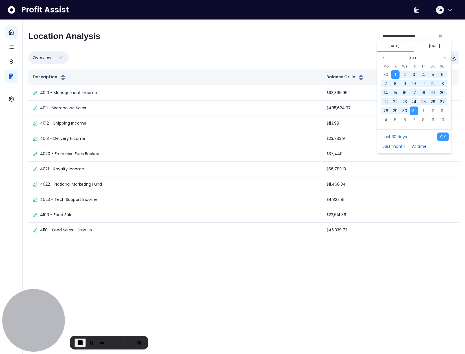
click at [417, 145] on button "All time" at bounding box center [419, 146] width 20 height 8
click at [440, 137] on button "OK" at bounding box center [442, 136] width 11 height 8
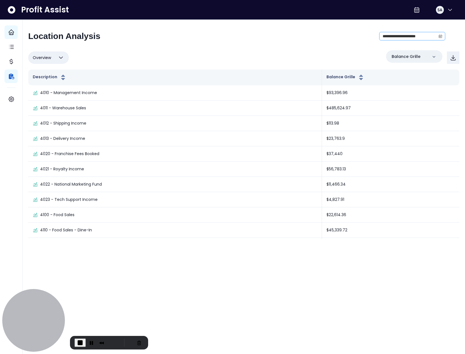
click at [440, 38] on icon "calendar" at bounding box center [441, 36] width 4 height 4
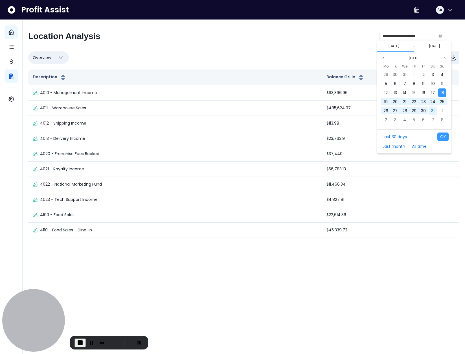
click at [430, 110] on div "31" at bounding box center [433, 110] width 8 height 8
click at [431, 108] on span "30" at bounding box center [433, 111] width 5 height 6
click at [434, 110] on span "31" at bounding box center [432, 111] width 3 height 6
click at [423, 74] on span "1" at bounding box center [423, 75] width 1 height 6
click at [444, 55] on button "Next month" at bounding box center [445, 58] width 7 height 7
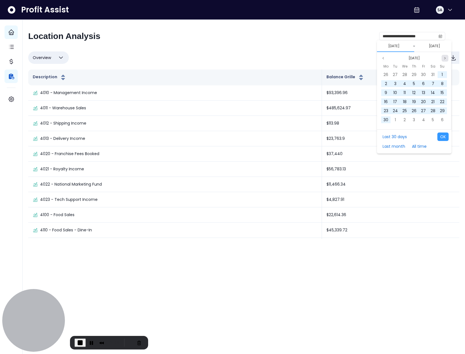
click at [444, 55] on button "Next month" at bounding box center [445, 58] width 7 height 7
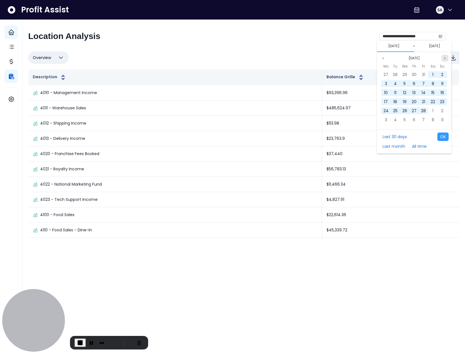
click at [444, 55] on button "Next month" at bounding box center [445, 58] width 7 height 7
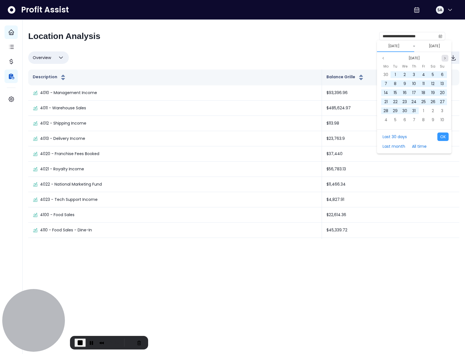
click at [444, 55] on button "Next month" at bounding box center [445, 58] width 7 height 7
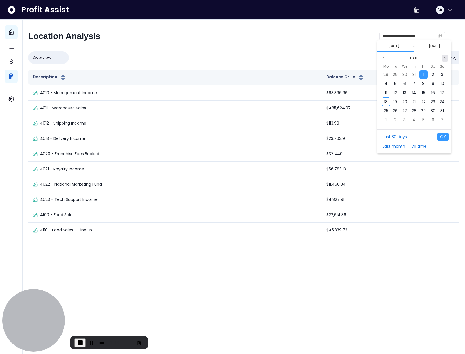
click at [444, 55] on button "Next month" at bounding box center [445, 58] width 7 height 7
click at [386, 60] on button "Previous month" at bounding box center [383, 58] width 7 height 7
click at [424, 76] on div "1" at bounding box center [423, 74] width 8 height 8
click at [385, 59] on button "Previous month" at bounding box center [383, 58] width 7 height 7
click at [424, 74] on span "1" at bounding box center [423, 75] width 1 height 6
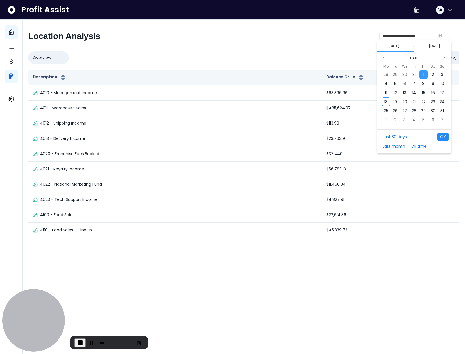
click at [445, 138] on button "OK" at bounding box center [442, 136] width 11 height 8
type input "**********"
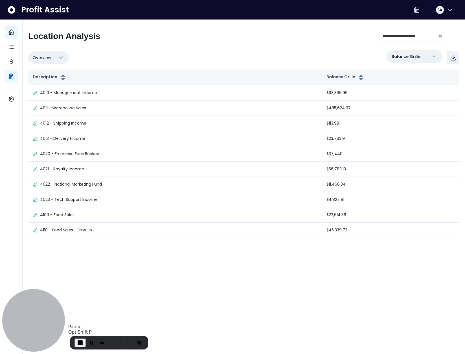
click at [82, 340] on span "End Recording" at bounding box center [80, 342] width 7 height 7
